Goal: Task Accomplishment & Management: Manage account settings

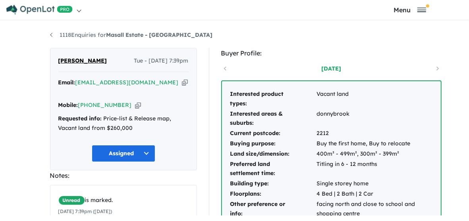
click at [107, 169] on div "[PERSON_NAME] - [DATE] 7:39pm Email: [EMAIL_ADDRESS][DOMAIN_NAME] Copied! Mobil…" at bounding box center [123, 202] width 147 height 309
click at [0, 0] on input "Try estate name, suburb, builder or developer" at bounding box center [0, 0] width 0 height 0
click at [106, 38] on strong "Masall Estate - [GEOGRAPHIC_DATA]" at bounding box center [159, 34] width 106 height 7
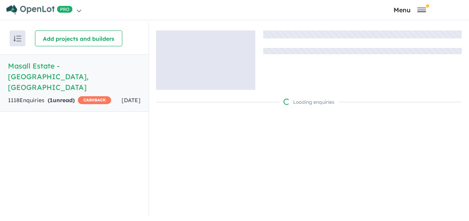
click at [77, 43] on button "Add projects and builders" at bounding box center [78, 39] width 87 height 16
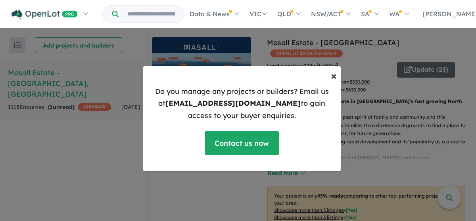
click at [331, 75] on span "×" at bounding box center [334, 76] width 6 height 14
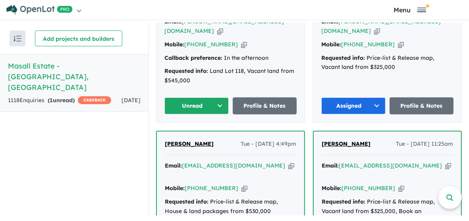
scroll to position [396, 0]
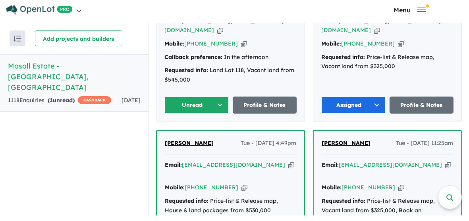
click at [196, 110] on button "Unread" at bounding box center [196, 105] width 64 height 17
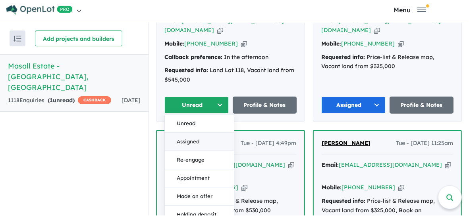
click at [191, 146] on button "Assigned" at bounding box center [199, 142] width 69 height 18
click at [191, 146] on span "[PERSON_NAME]" at bounding box center [189, 143] width 49 height 7
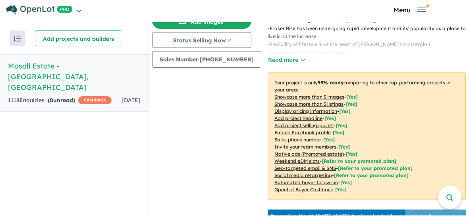
scroll to position [0, 0]
